Goal: Information Seeking & Learning: Compare options

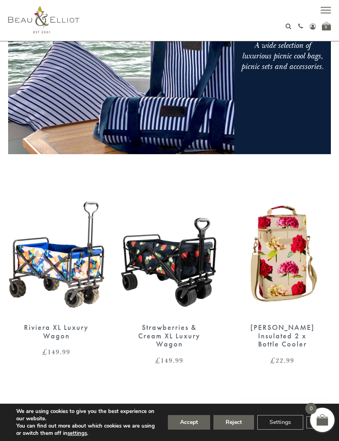
scroll to position [238, 0]
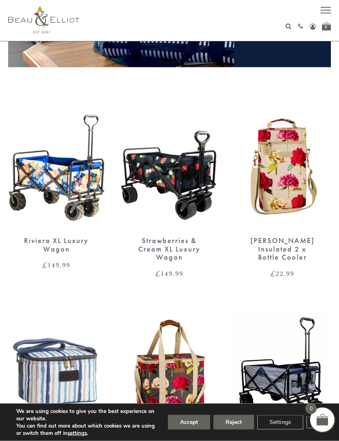
click at [295, 161] on img at bounding box center [282, 166] width 97 height 125
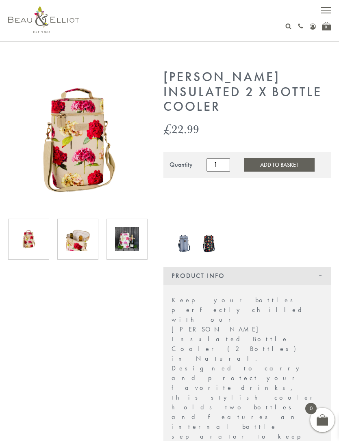
click at [86, 236] on img at bounding box center [78, 239] width 24 height 24
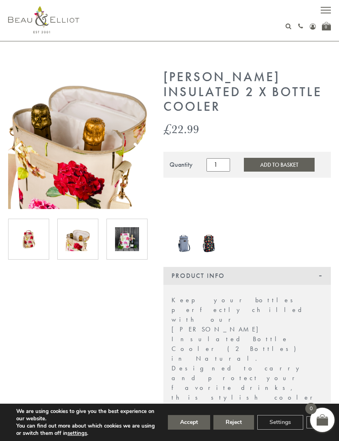
click at [125, 234] on img at bounding box center [127, 239] width 24 height 24
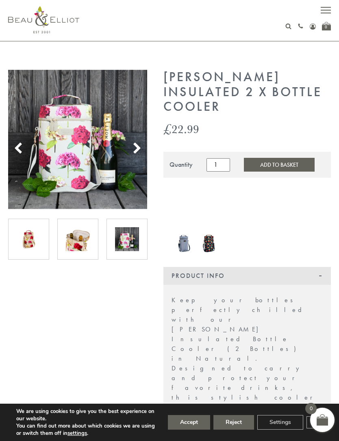
click at [213, 239] on img at bounding box center [209, 243] width 17 height 20
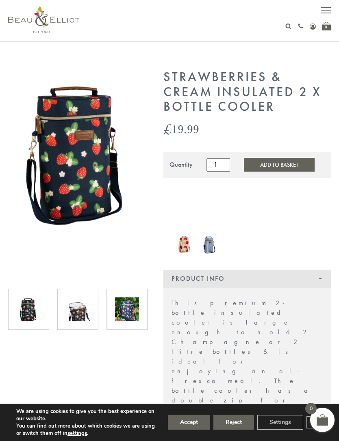
click at [215, 249] on img at bounding box center [209, 244] width 17 height 19
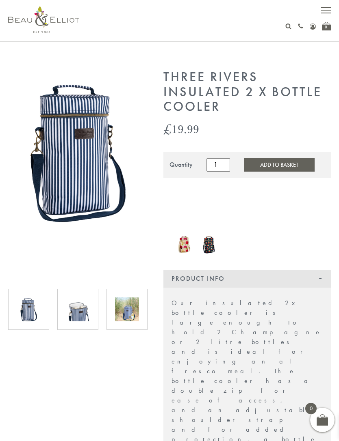
click at [78, 306] on img at bounding box center [78, 310] width 24 height 24
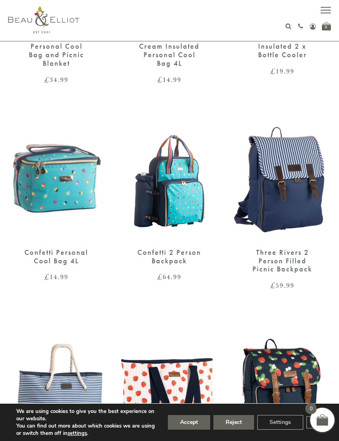
scroll to position [1075, 0]
